Goal: Information Seeking & Learning: Check status

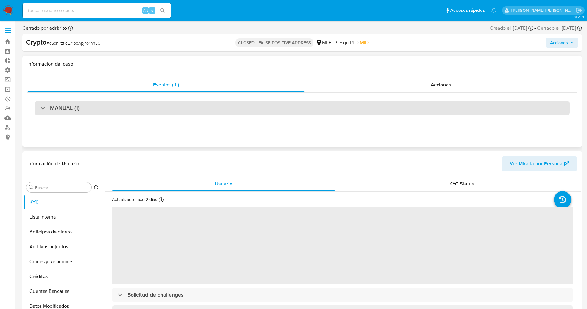
select select "10"
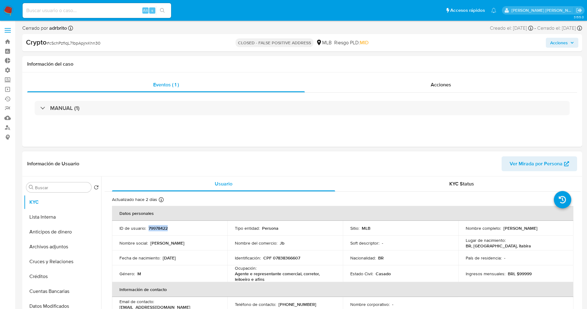
drag, startPoint x: 148, startPoint y: 228, endPoint x: 172, endPoint y: 226, distance: 23.9
click at [172, 226] on div "ID de usuario : 79978422" at bounding box center [169, 228] width 100 height 6
copy p "79978422"
click at [447, 87] on span "Acciones" at bounding box center [440, 84] width 20 height 7
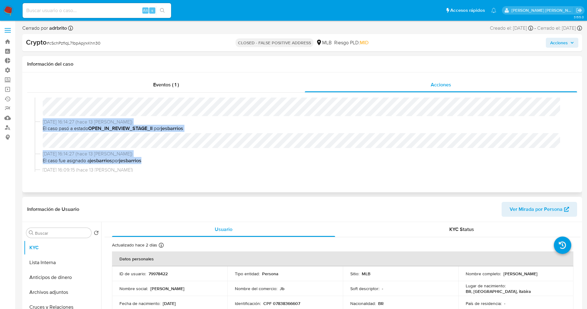
scroll to position [75, 0]
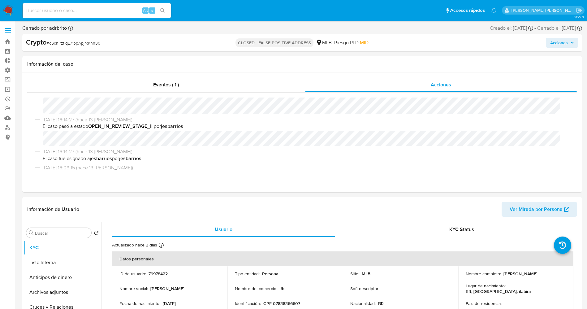
click at [13, 11] on img at bounding box center [8, 10] width 11 height 11
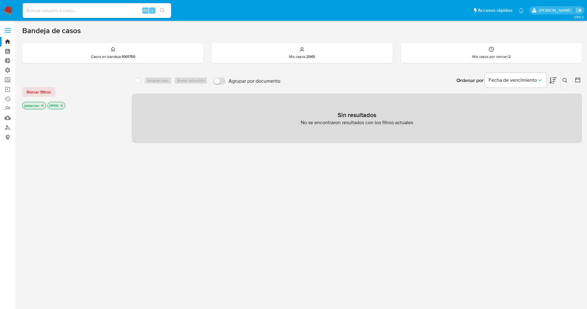
click at [42, 104] on icon "close-filter" at bounding box center [43, 106] width 4 height 4
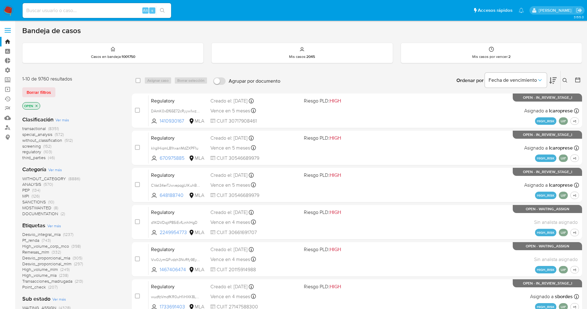
click at [59, 225] on span "Ver más" at bounding box center [54, 226] width 14 height 6
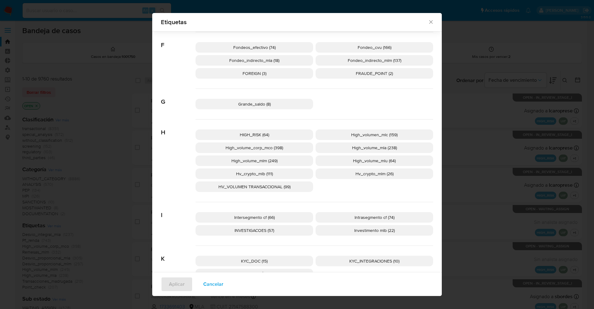
scroll to position [645, 0]
